Goal: Information Seeking & Learning: Learn about a topic

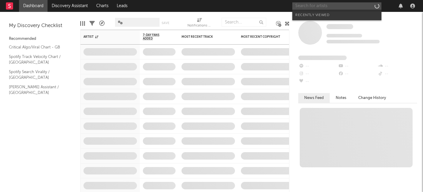
click at [316, 5] on input "text" at bounding box center [336, 5] width 89 height 7
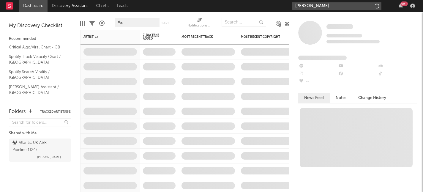
click at [343, 4] on input "[PERSON_NAME]" at bounding box center [336, 5] width 89 height 7
type input "[PERSON_NAME]"
click at [345, 3] on input "[PERSON_NAME]" at bounding box center [336, 5] width 89 height 7
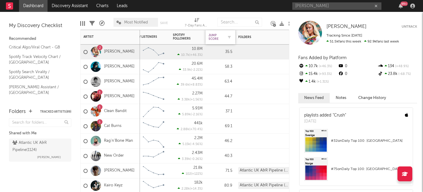
click at [219, 38] on div "Jump Score" at bounding box center [215, 37] width 15 height 7
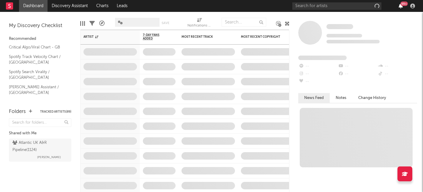
click at [399, 7] on icon "button" at bounding box center [400, 6] width 4 height 5
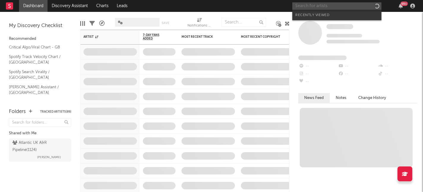
click at [338, 8] on input "text" at bounding box center [336, 5] width 89 height 7
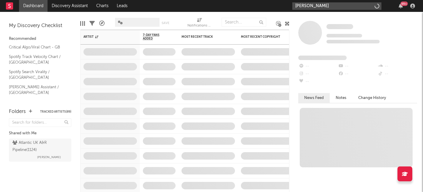
click at [333, 7] on input "josh baker" at bounding box center [336, 5] width 89 height 7
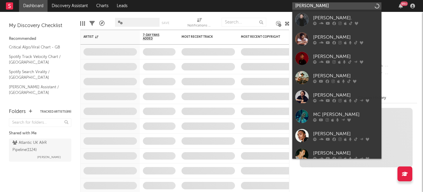
click at [333, 7] on input "josh baker" at bounding box center [336, 5] width 89 height 7
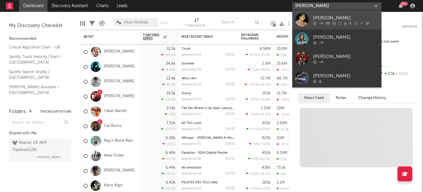
type input "josh baker"
click at [321, 20] on div "Josh Baker" at bounding box center [345, 17] width 65 height 7
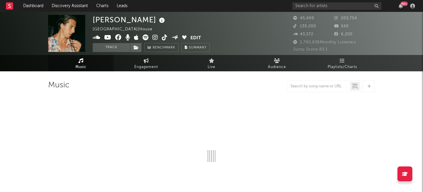
select select "6m"
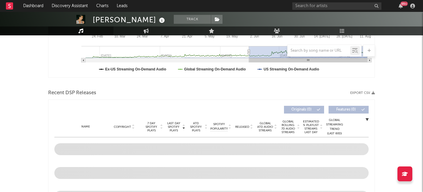
scroll to position [164, 0]
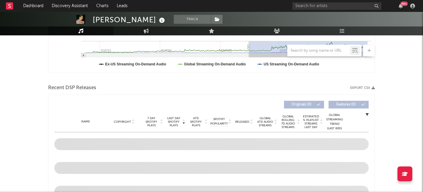
click at [163, 86] on div "Recent DSP Releases Export CSV" at bounding box center [211, 88] width 327 height 10
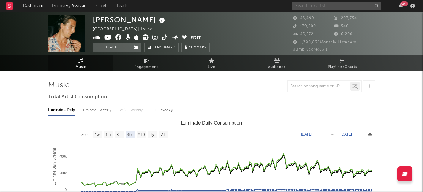
click at [336, 7] on input "text" at bounding box center [336, 5] width 89 height 7
type input "o"
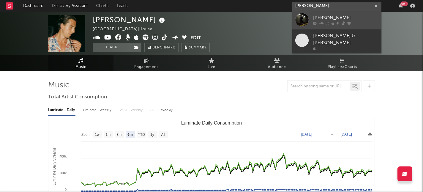
type input "[PERSON_NAME]"
click at [332, 23] on icon at bounding box center [332, 23] width 3 height 4
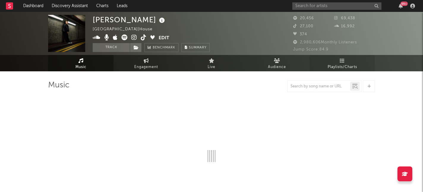
select select "6m"
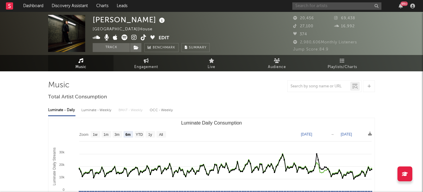
click at [337, 8] on input "text" at bounding box center [336, 5] width 89 height 7
type input "rossi"
click at [322, 8] on input "rossi" at bounding box center [336, 5] width 89 height 7
click at [325, 5] on input "rossi" at bounding box center [336, 5] width 89 height 7
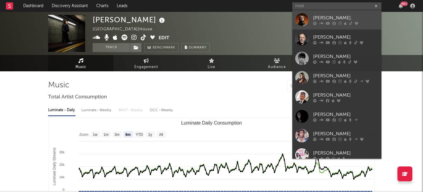
click at [327, 17] on div "Rossi." at bounding box center [345, 17] width 65 height 7
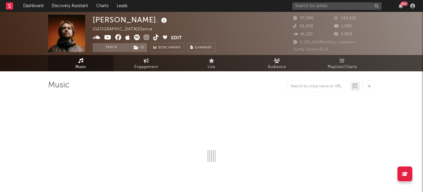
select select "6m"
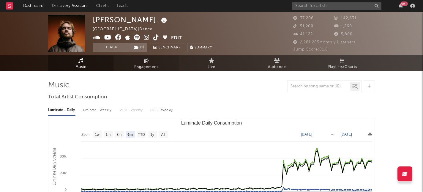
click at [139, 64] on span "Engagement" at bounding box center [146, 67] width 24 height 7
select select "1w"
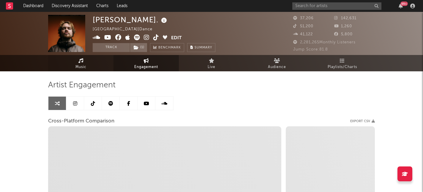
click at [79, 69] on span "Music" at bounding box center [80, 67] width 11 height 7
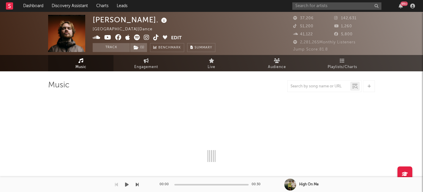
select select "6m"
